Goal: Task Accomplishment & Management: Manage account settings

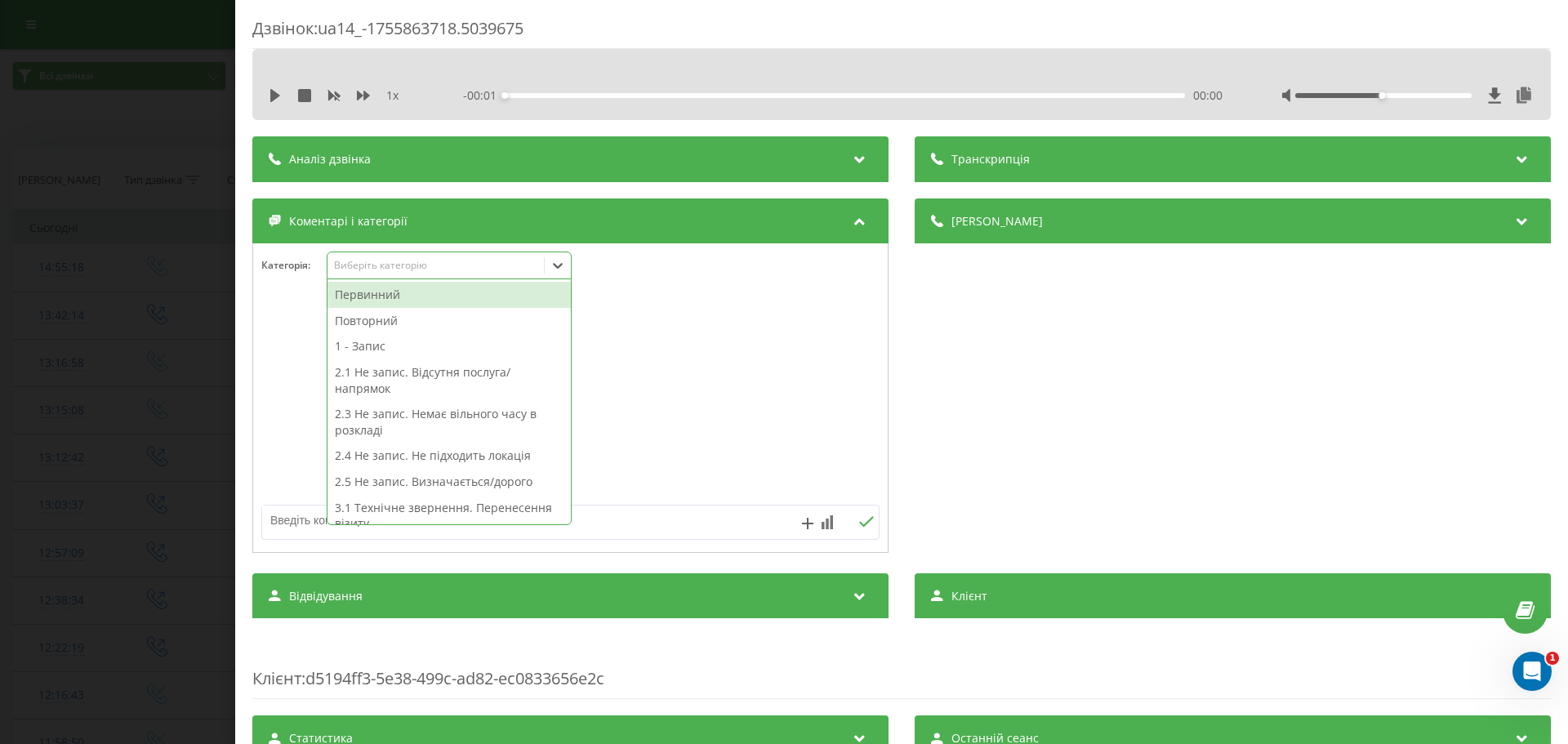
click at [561, 263] on icon at bounding box center [557, 265] width 16 height 16
click at [372, 314] on div "Повторний" at bounding box center [450, 321] width 244 height 26
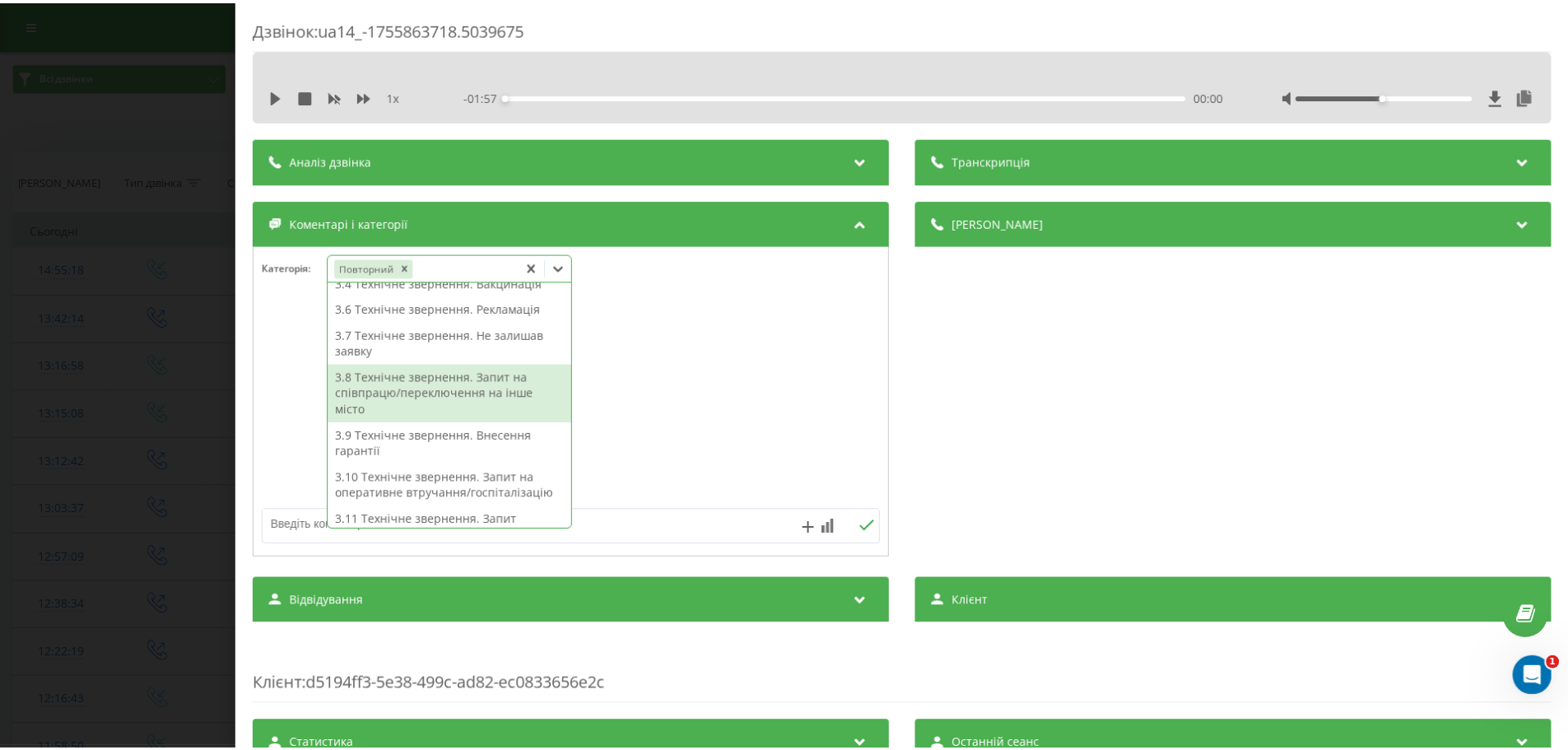
scroll to position [394, 0]
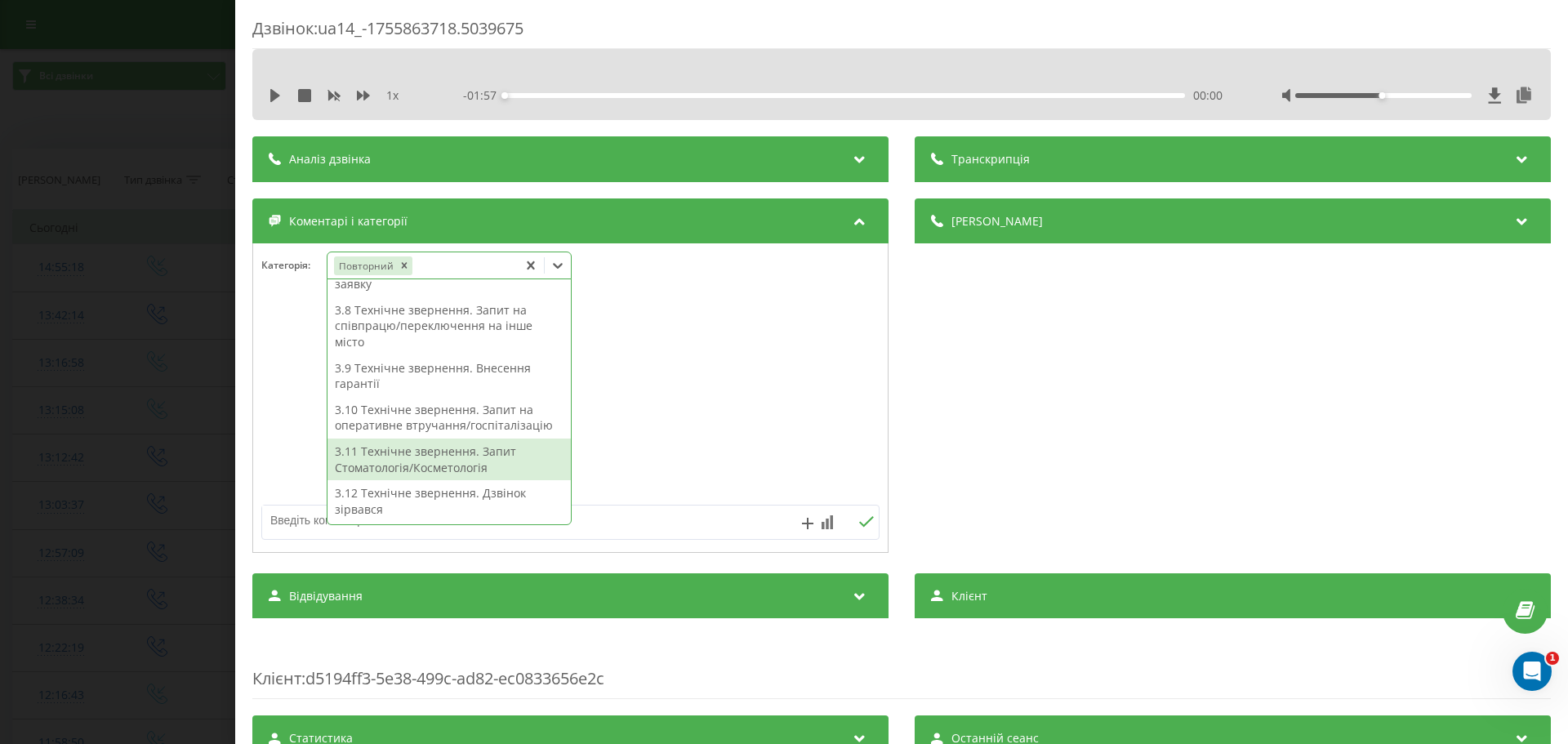
click at [292, 404] on div at bounding box center [571, 398] width 634 height 196
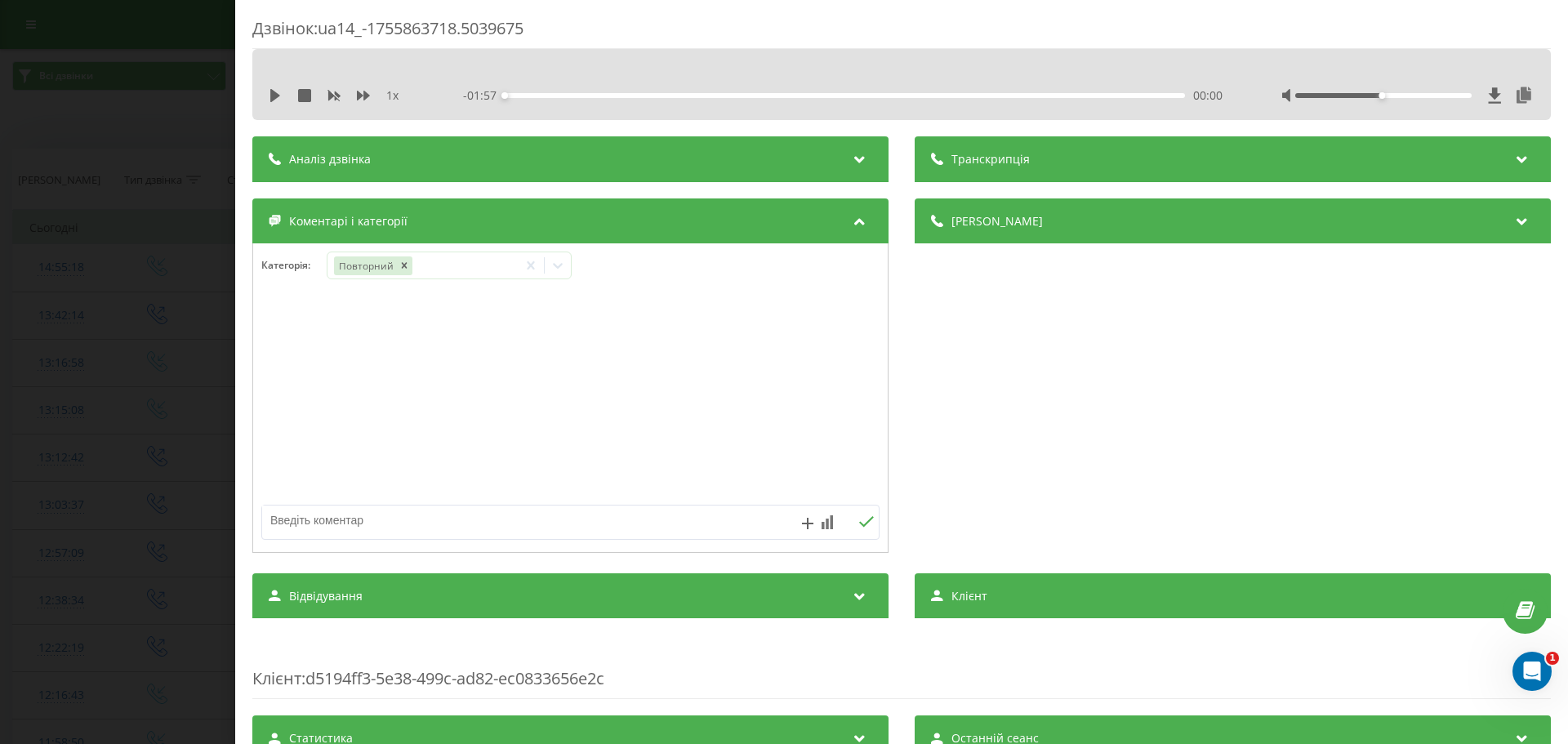
click at [326, 513] on textarea at bounding box center [509, 520] width 494 height 30
type textarea "уточнення часу прийому"
click at [861, 524] on icon at bounding box center [866, 522] width 15 height 12
click at [315, 510] on textarea at bounding box center [509, 520] width 494 height 30
type textarea "записана на прийом"
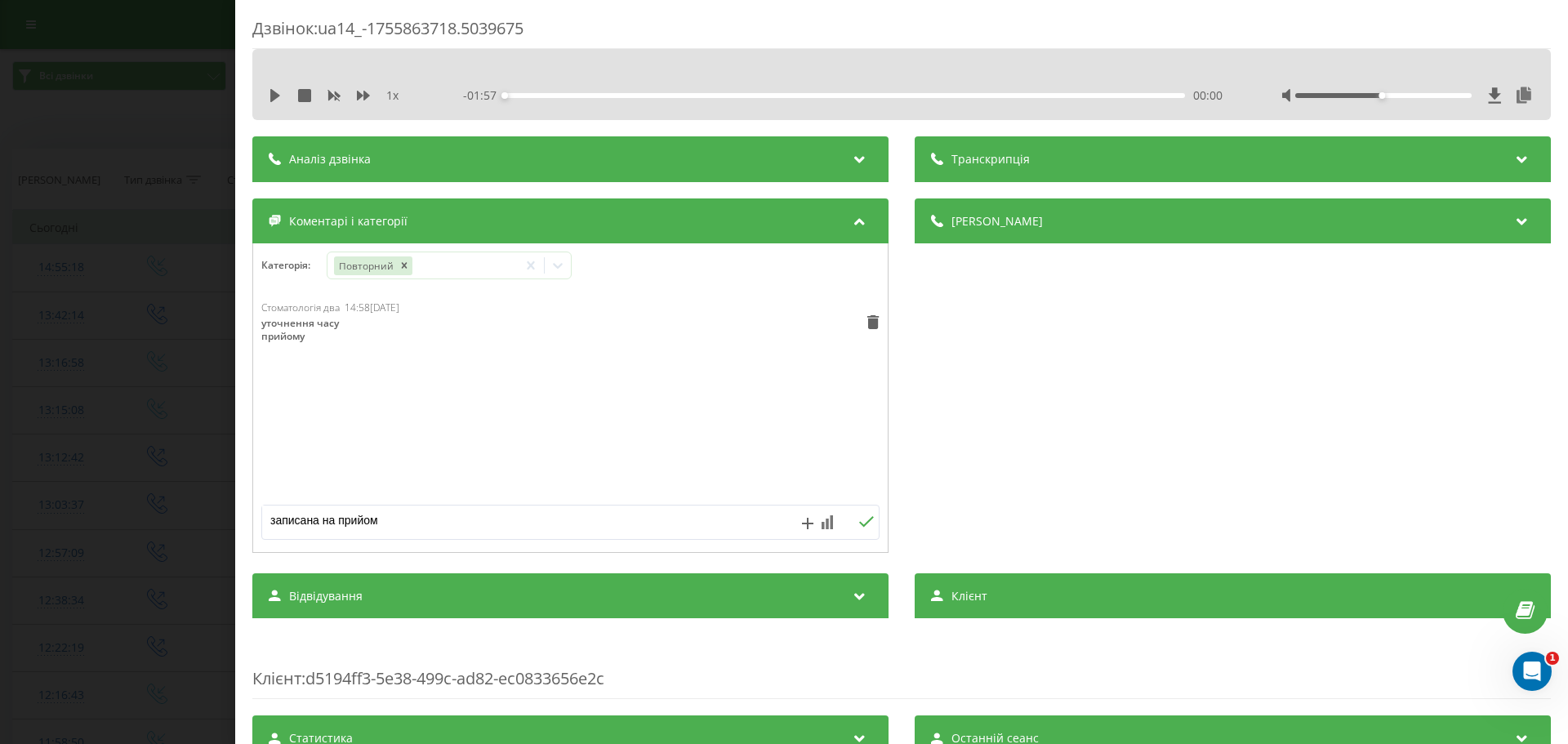
click at [859, 535] on div "записана на прийом" at bounding box center [571, 522] width 618 height 35
click at [863, 518] on icon at bounding box center [866, 522] width 15 height 12
click at [315, 448] on div "Стоматологія два 14:58, 22 Серпня 2025 уточнення часу прийому Стоматологія два …" at bounding box center [571, 398] width 634 height 196
click at [134, 411] on div "Дзвінок : ua14_-1755863718.5039675 1 x - 01:57 00:00 00:00 Транскрипція Для AI-…" at bounding box center [784, 372] width 1568 height 744
click at [565, 260] on icon at bounding box center [557, 265] width 16 height 16
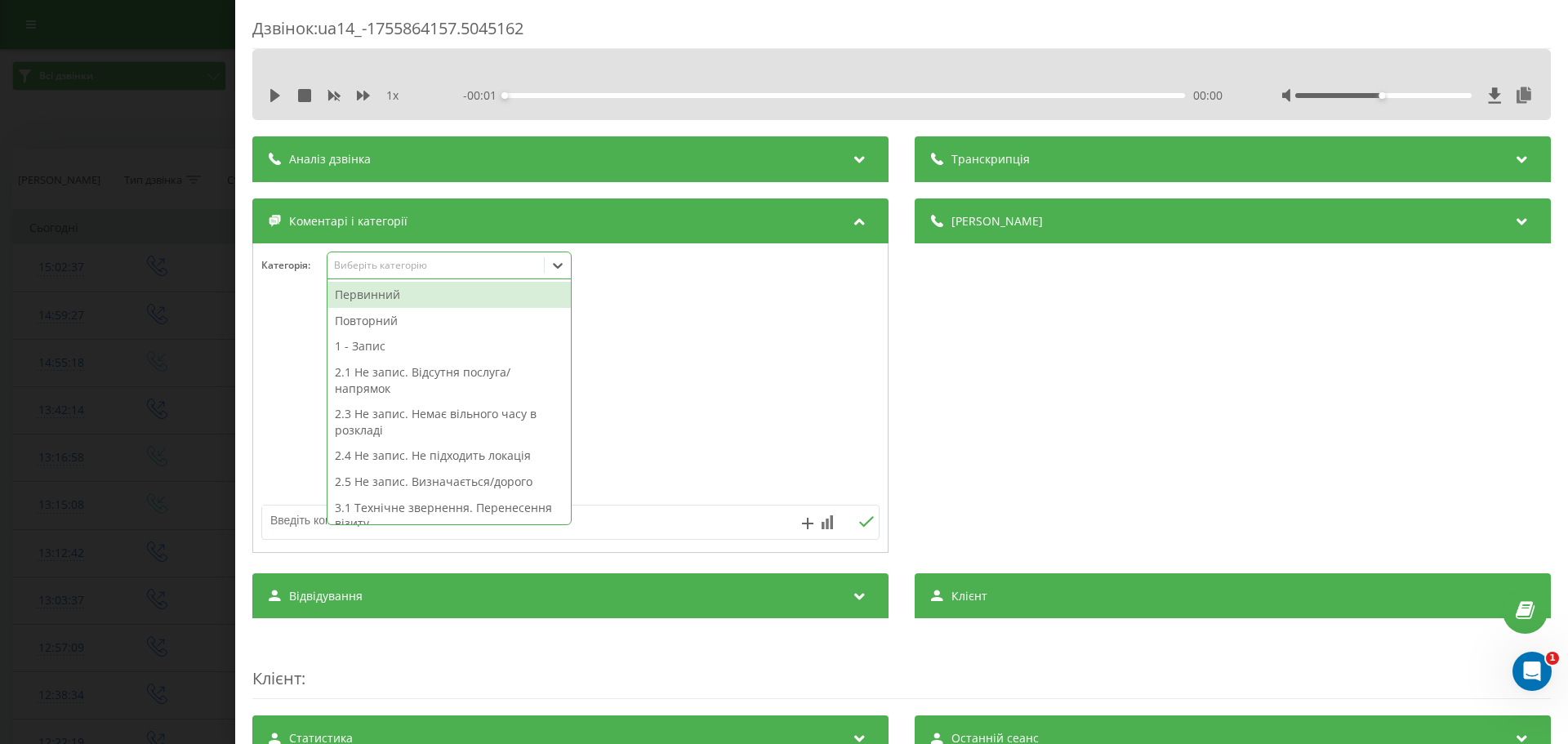
click at [376, 297] on div "Первинний" at bounding box center [450, 294] width 244 height 26
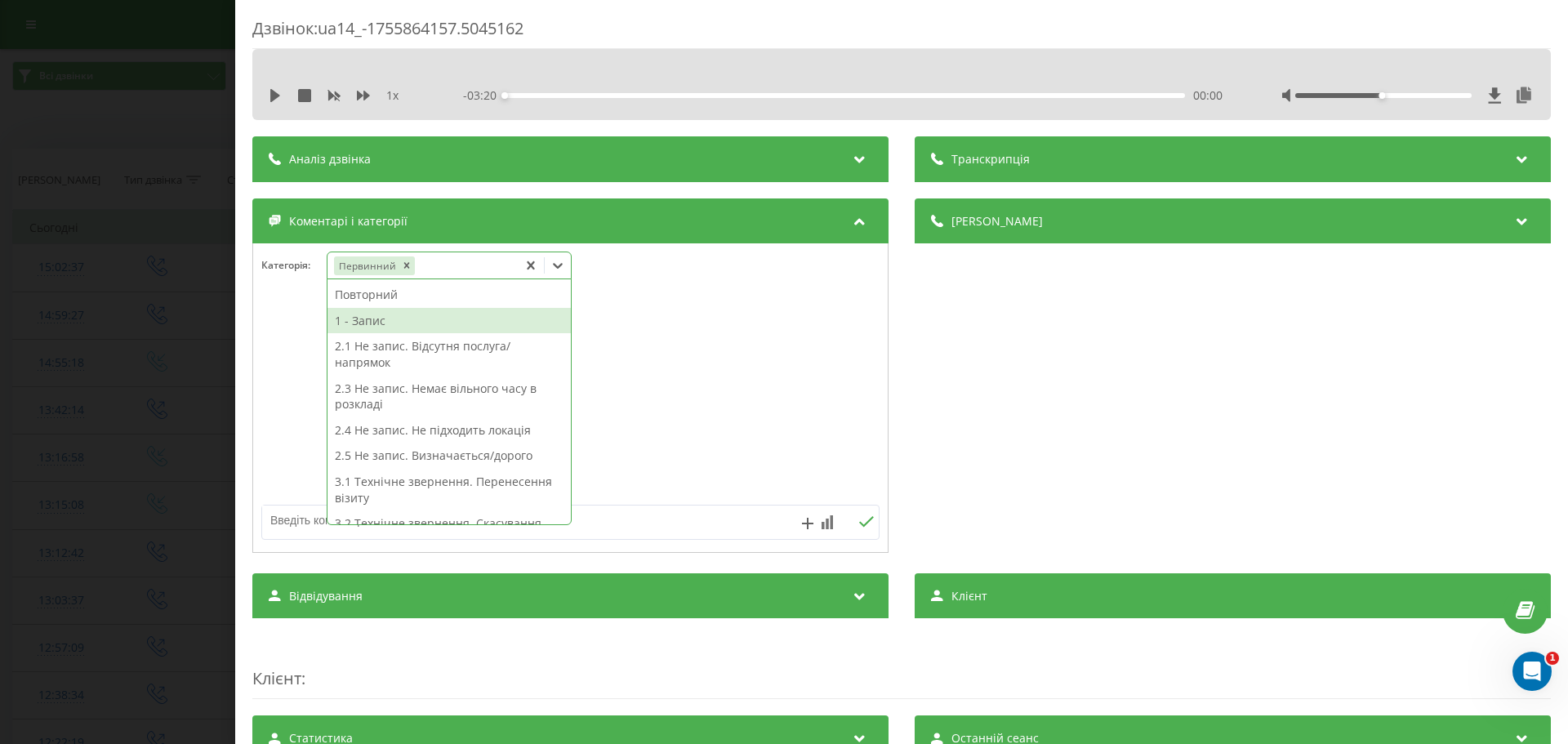
click at [383, 328] on div "1 - Запис" at bounding box center [450, 321] width 244 height 26
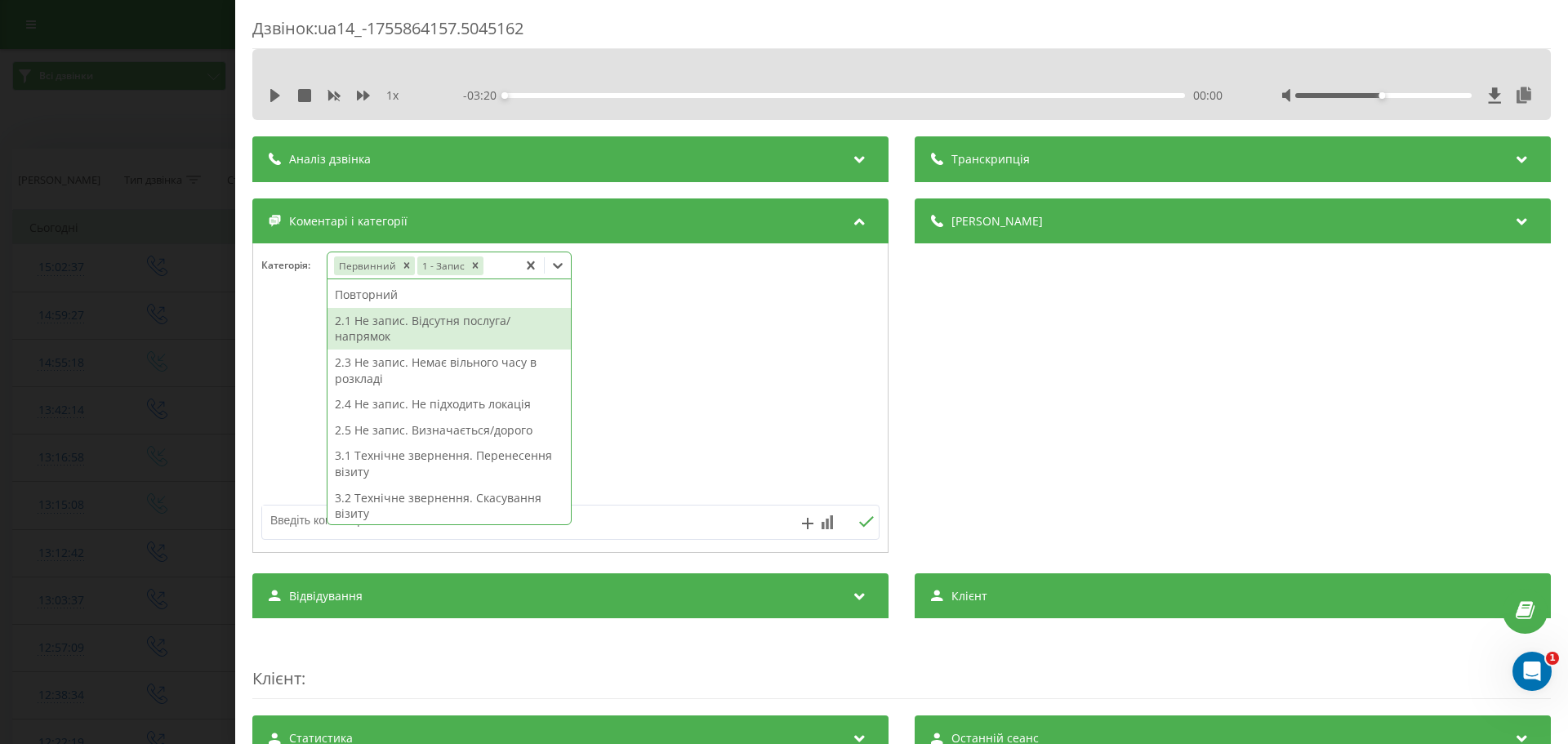
click at [296, 341] on div at bounding box center [571, 398] width 634 height 196
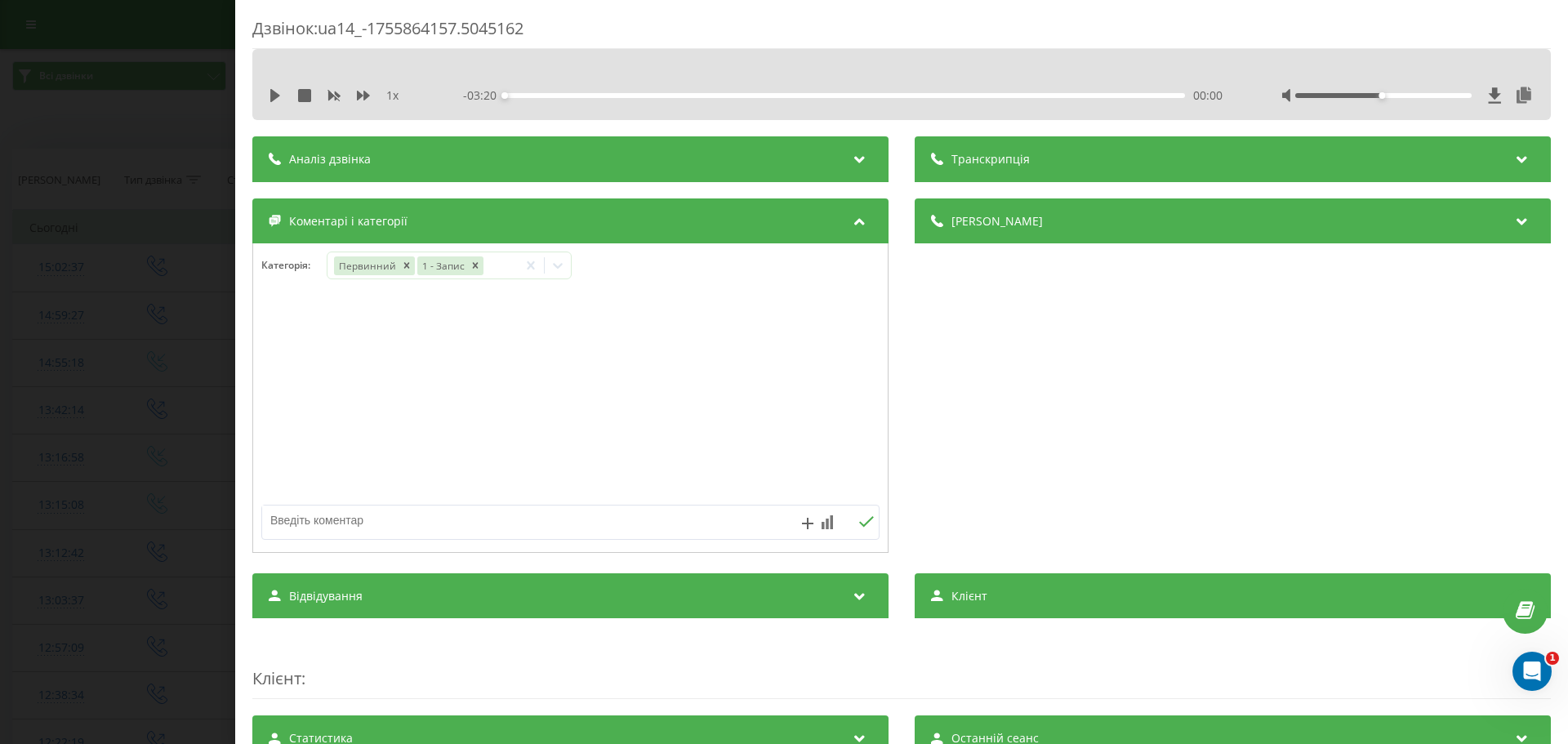
click at [142, 337] on div "Дзвінок : ua14_-1755864157.5045162 1 x - 03:20 00:00 00:00 Транскрипція Для AI-…" at bounding box center [784, 372] width 1568 height 744
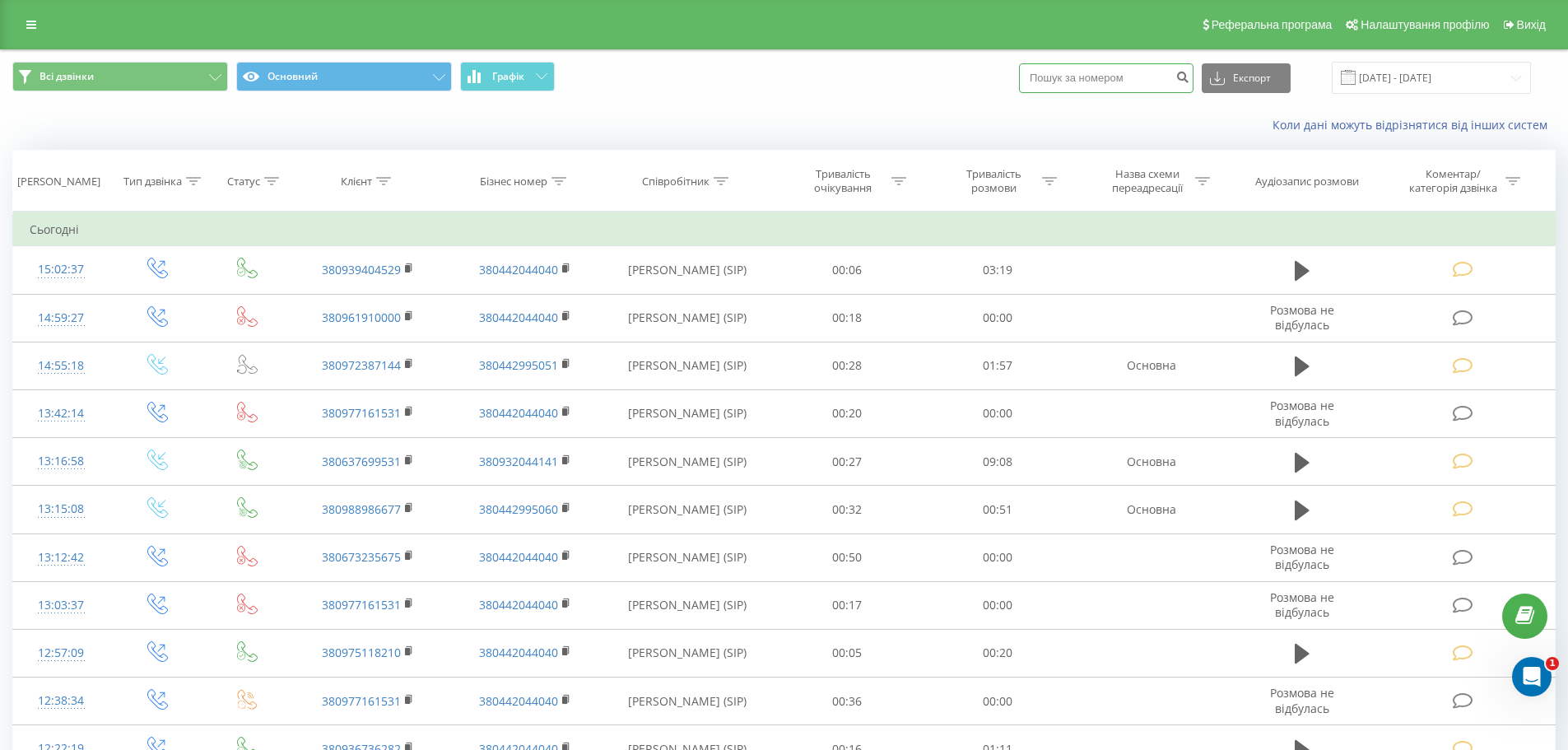
click at [1065, 76] on input at bounding box center [1106, 78] width 174 height 30
type input "0939404529"
